Goal: Book appointment/travel/reservation

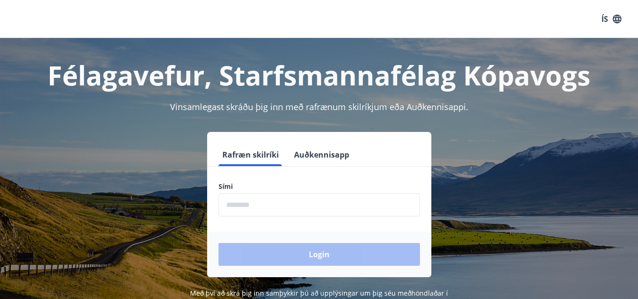
click at [256, 188] on label "Sími" at bounding box center [318, 186] width 201 height 9
click at [245, 192] on div "Sími ​" at bounding box center [318, 199] width 201 height 35
click at [244, 207] on input "phone" at bounding box center [318, 204] width 201 height 23
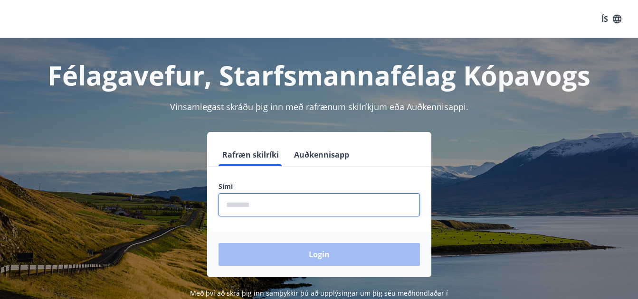
type input "********"
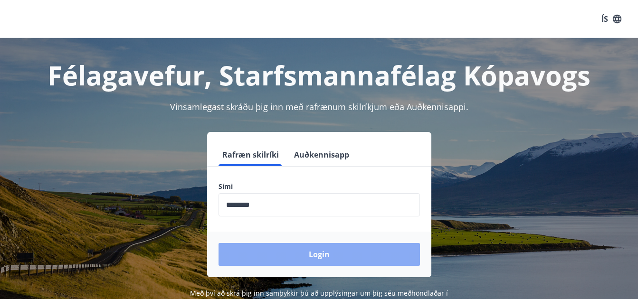
click at [321, 254] on button "Login" at bounding box center [318, 254] width 201 height 23
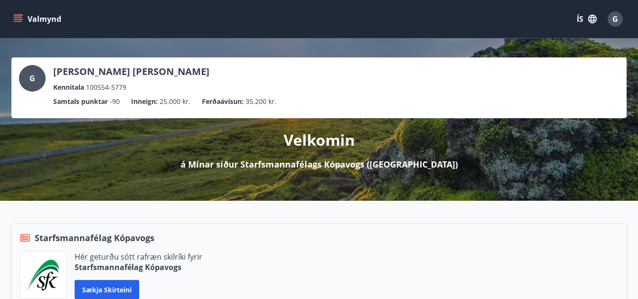
click at [20, 16] on icon "menu" at bounding box center [17, 18] width 9 height 9
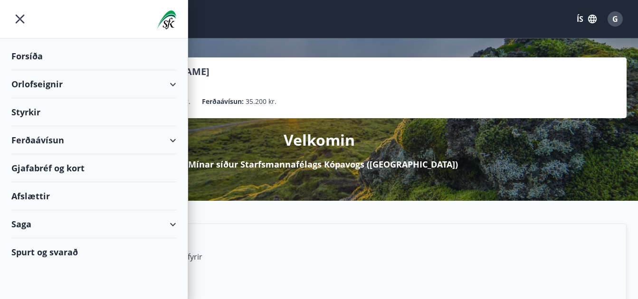
click at [172, 85] on div "Orlofseignir" at bounding box center [93, 84] width 165 height 28
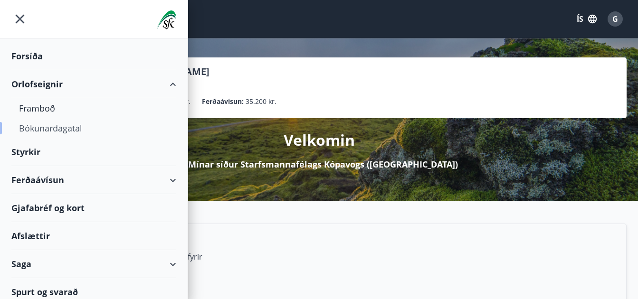
click at [62, 128] on div "Bókunardagatal" at bounding box center [94, 128] width 150 height 20
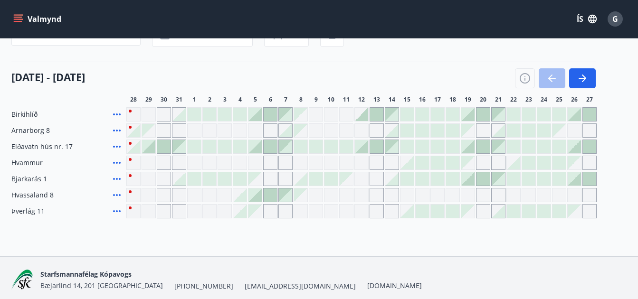
scroll to position [95, 0]
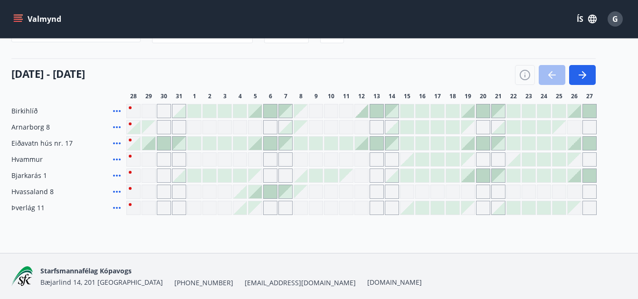
click at [350, 176] on div "Gráir dagar eru ekki bókanlegir" at bounding box center [346, 175] width 13 height 13
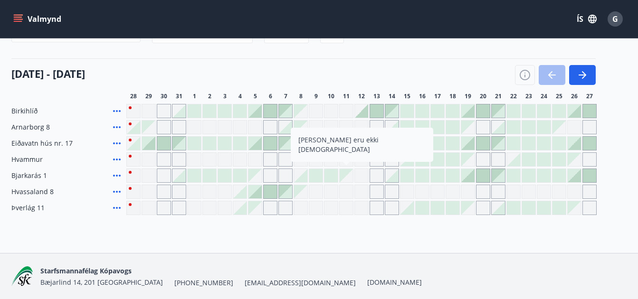
click at [388, 237] on div "Bókunardagatal Svæði Allt Dagsetningar Veldu tímabil Svefnstæði +1 [DATE] - [DA…" at bounding box center [319, 98] width 638 height 310
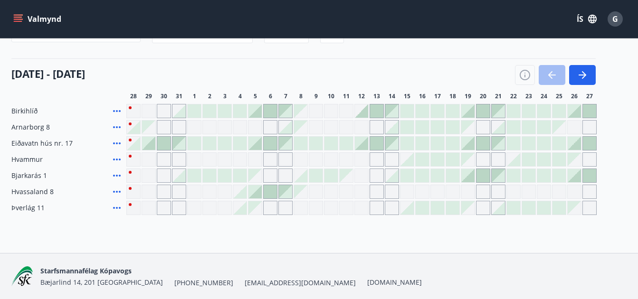
click at [355, 61] on div "[DATE] - [DATE]" at bounding box center [303, 71] width 584 height 27
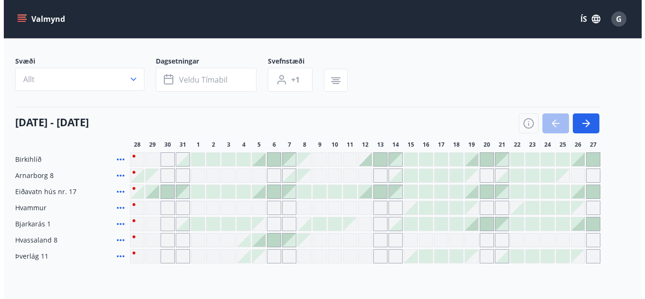
scroll to position [49, 0]
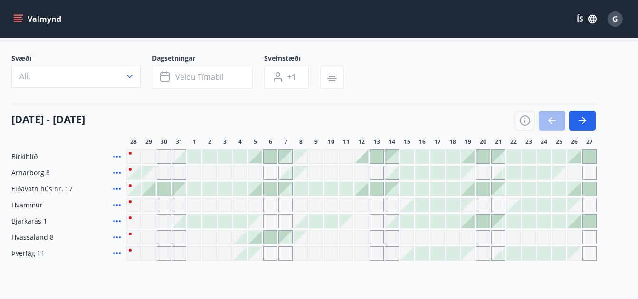
click at [364, 158] on div at bounding box center [361, 156] width 13 height 13
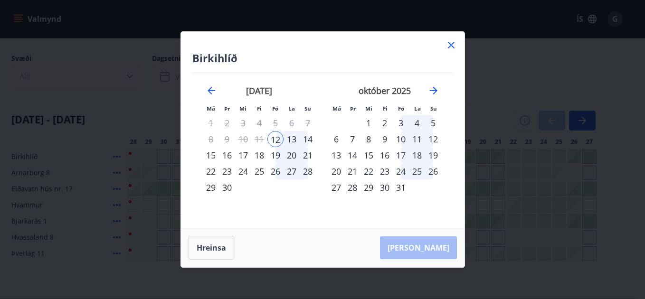
click at [293, 141] on div "13" at bounding box center [291, 139] width 16 height 16
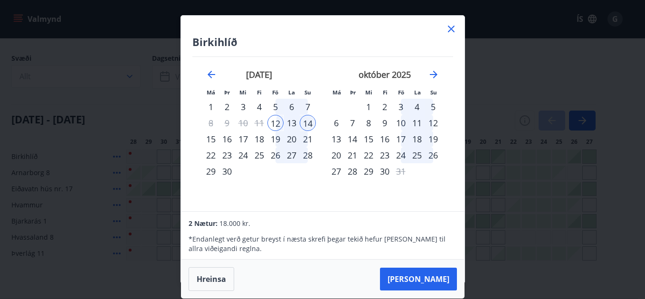
scroll to position [0, 0]
click at [312, 111] on div "7" at bounding box center [308, 106] width 16 height 16
click at [312, 96] on li "Su" at bounding box center [308, 91] width 16 height 10
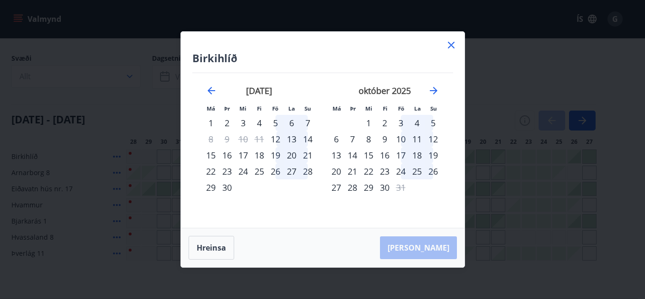
scroll to position [0, 0]
drag, startPoint x: 337, startPoint y: 141, endPoint x: 341, endPoint y: 144, distance: 5.4
click at [341, 144] on div "6" at bounding box center [336, 139] width 16 height 16
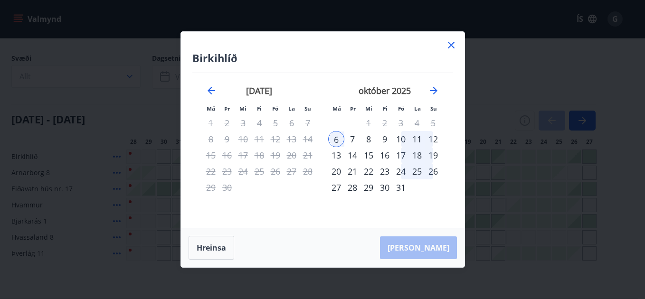
click at [343, 145] on div "6" at bounding box center [336, 139] width 16 height 16
